Goal: Transaction & Acquisition: Purchase product/service

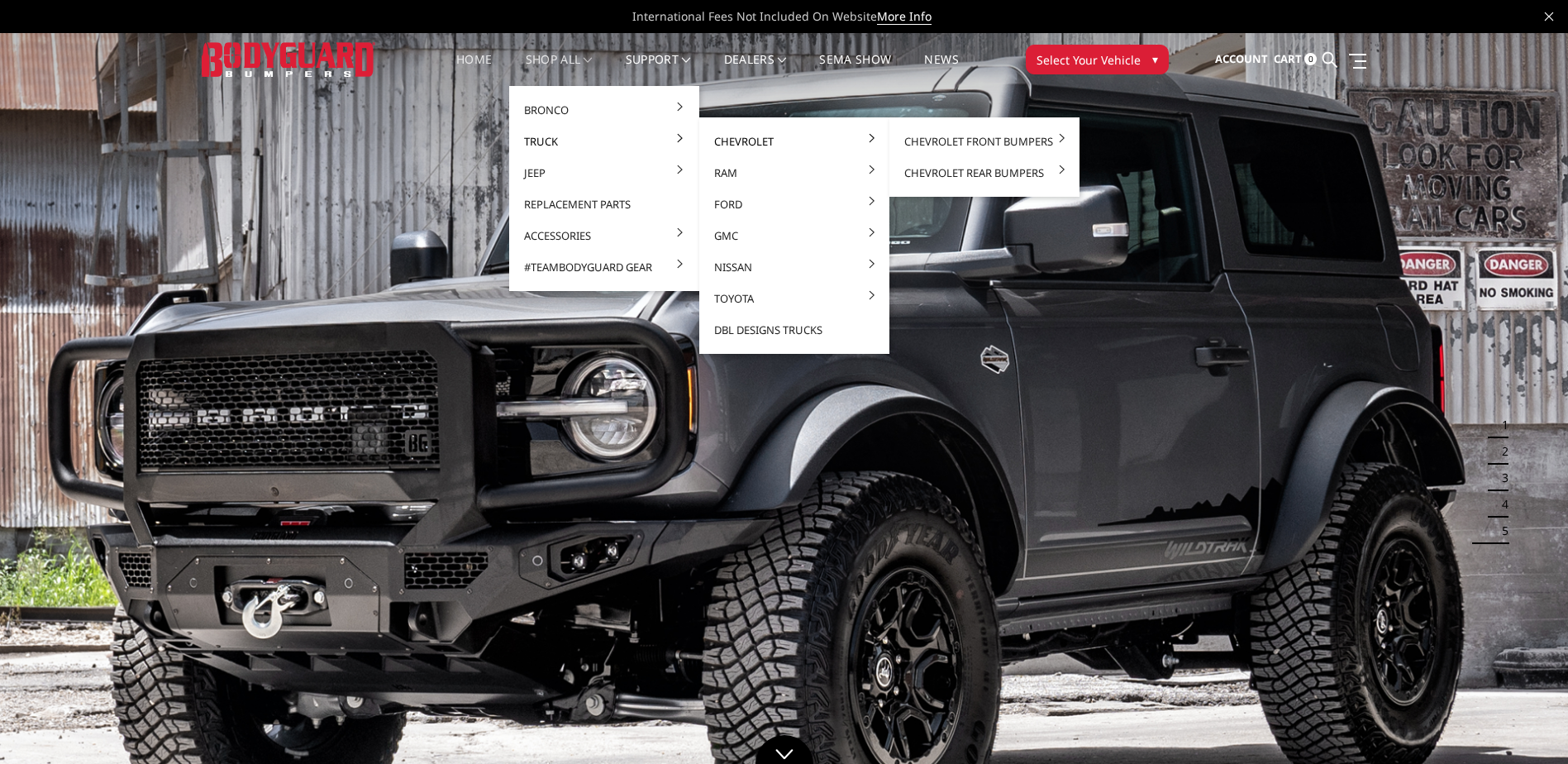
drag, startPoint x: 749, startPoint y: 141, endPoint x: 774, endPoint y: 137, distance: 25.3
click at [750, 140] on link "Chevrolet" at bounding box center [794, 142] width 177 height 32
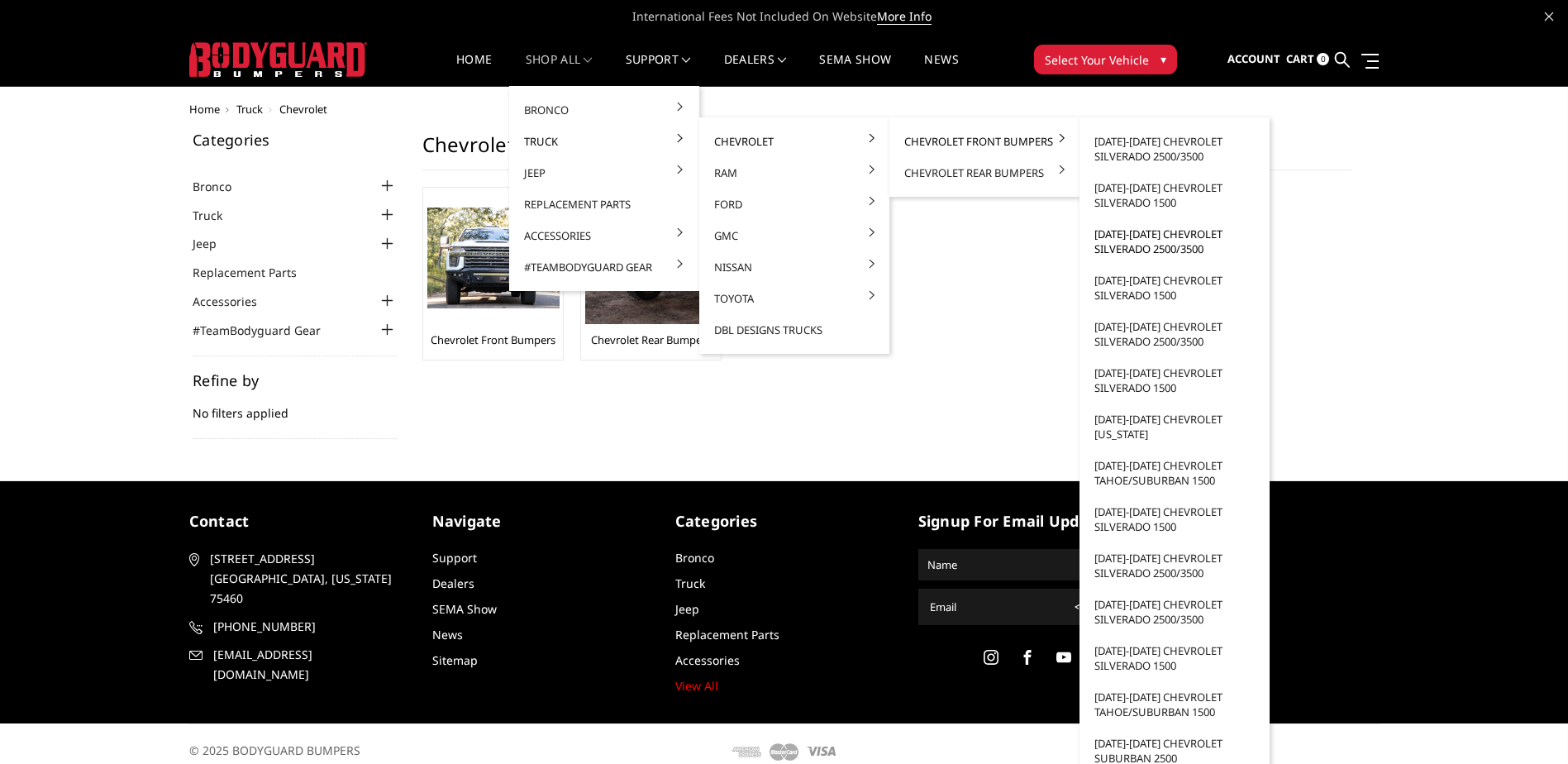
click at [1154, 242] on link "[DATE]-[DATE] Chevrolet Silverado 2500/3500" at bounding box center [1174, 241] width 177 height 46
